Goal: Information Seeking & Learning: Learn about a topic

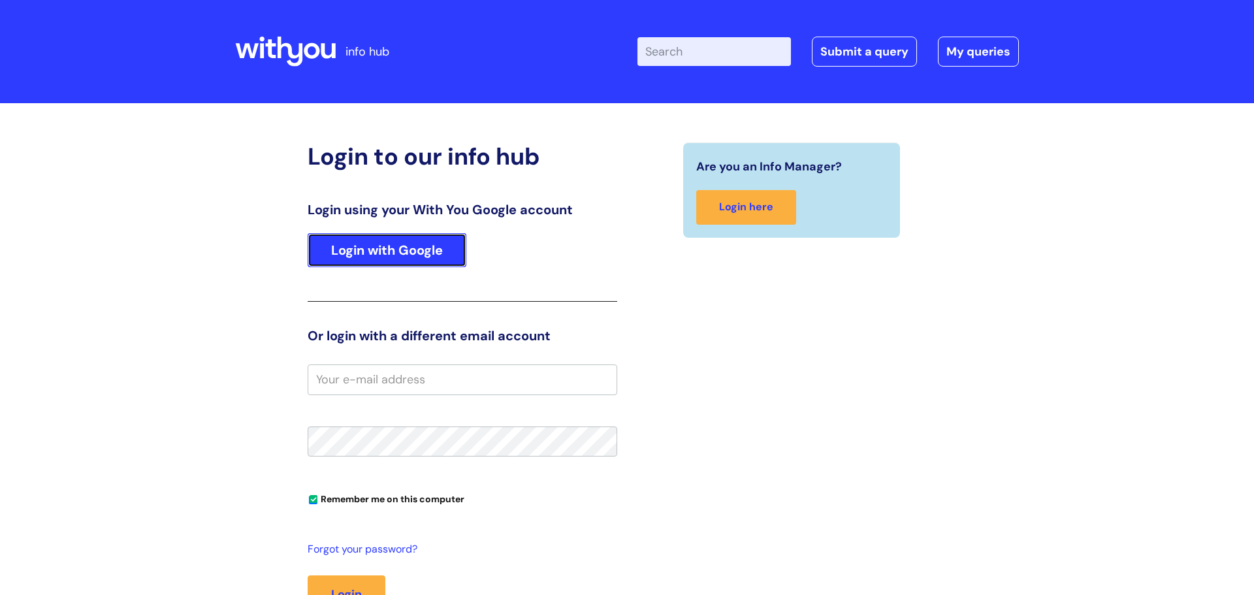
click at [421, 256] on link "Login with Google" at bounding box center [387, 250] width 159 height 34
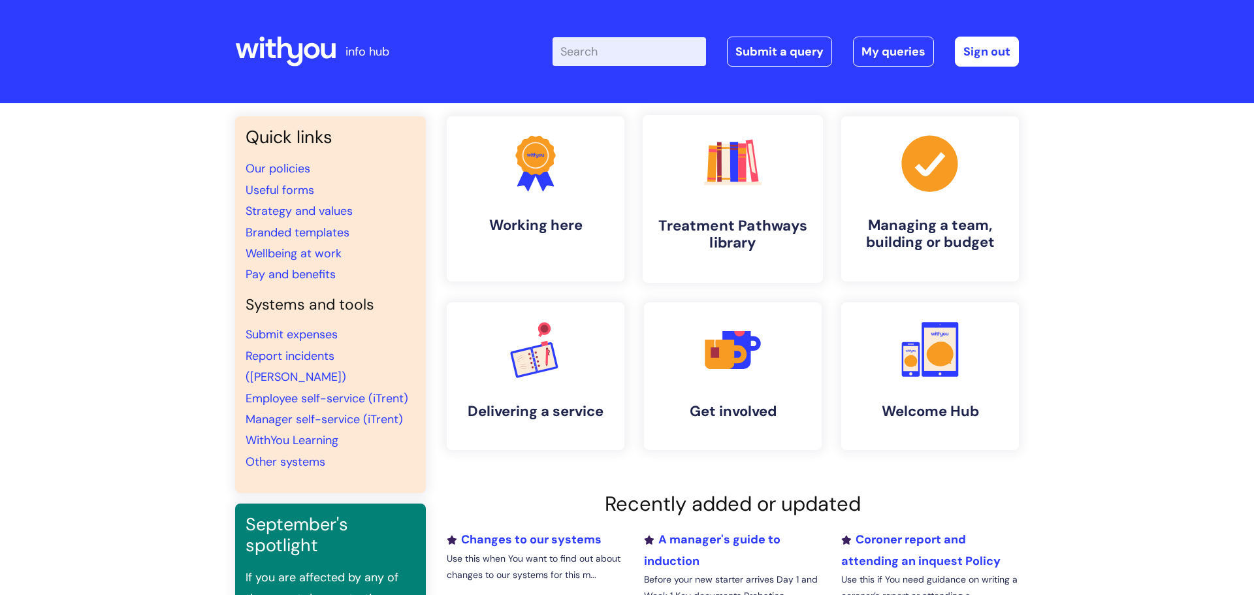
drag, startPoint x: 689, startPoint y: 236, endPoint x: 709, endPoint y: 254, distance: 26.8
click at [689, 237] on h4 "Treatment Pathways library" at bounding box center [732, 234] width 159 height 35
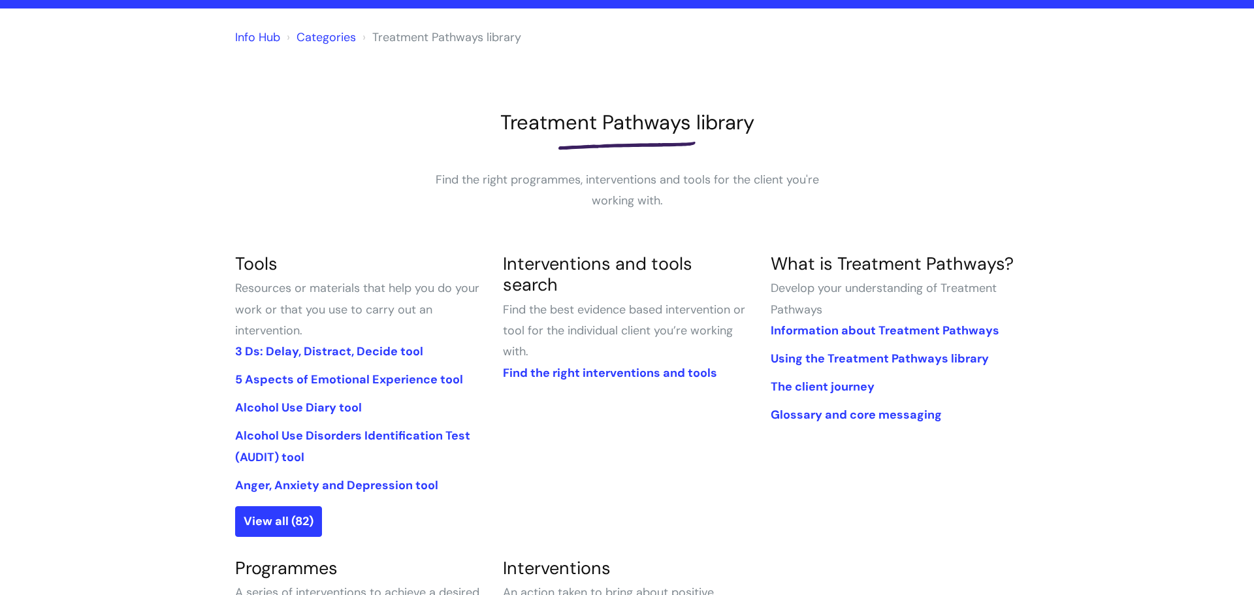
scroll to position [310, 0]
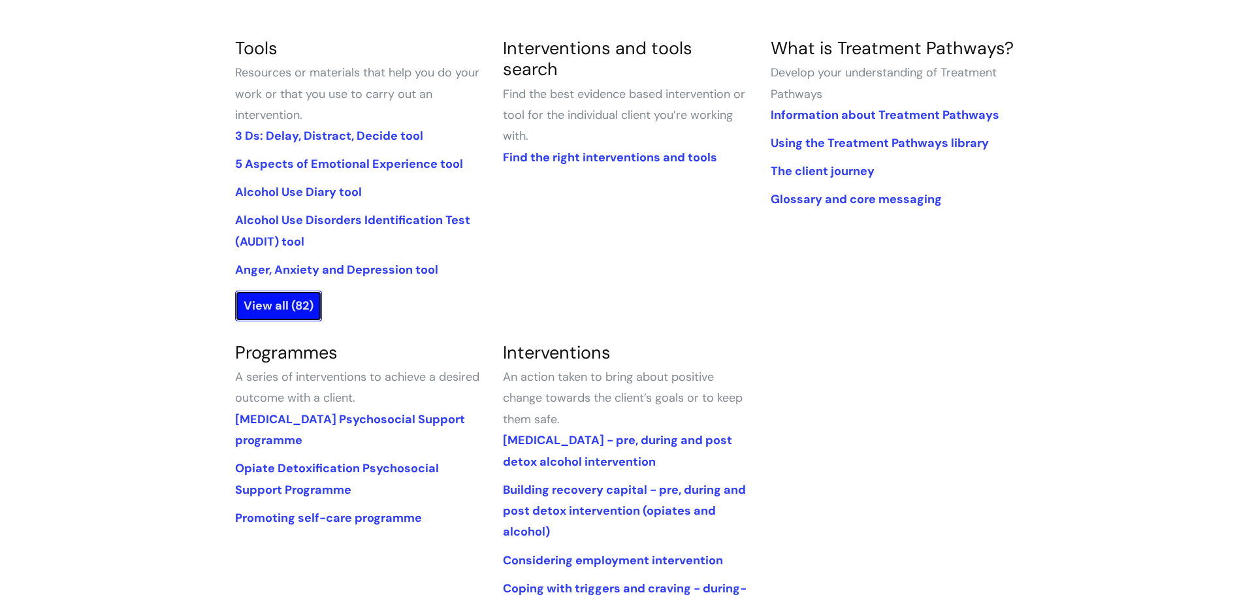
click at [276, 317] on link "View all (82)" at bounding box center [278, 306] width 87 height 30
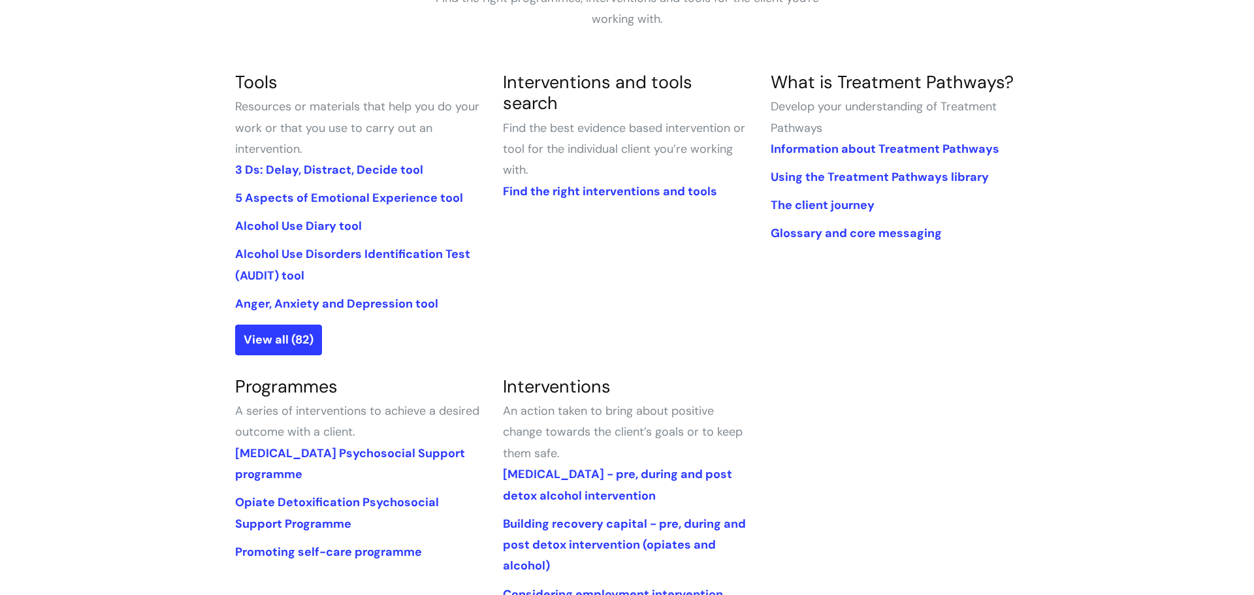
scroll to position [275, 0]
click at [588, 185] on link "Find the right interventions and tools" at bounding box center [610, 193] width 214 height 16
